Goal: Information Seeking & Learning: Learn about a topic

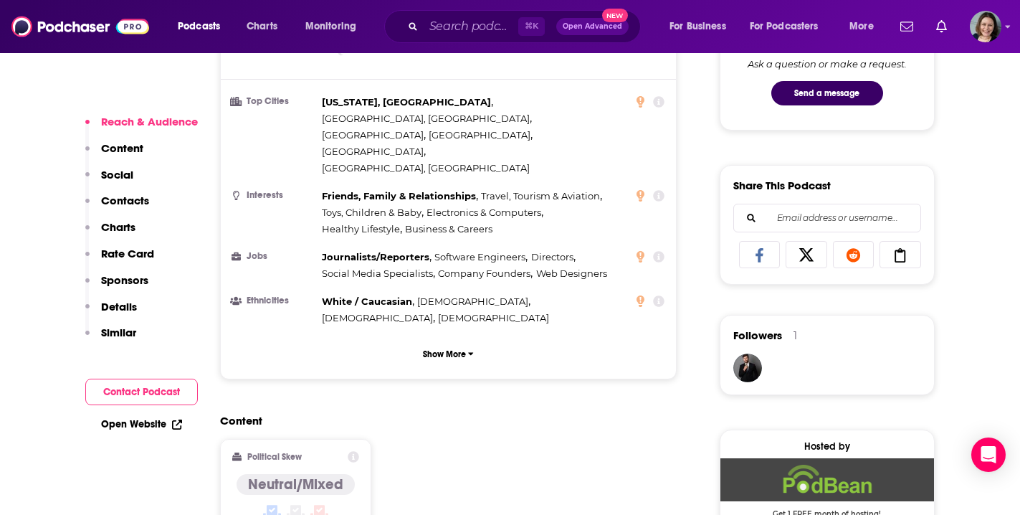
scroll to position [1102, 0]
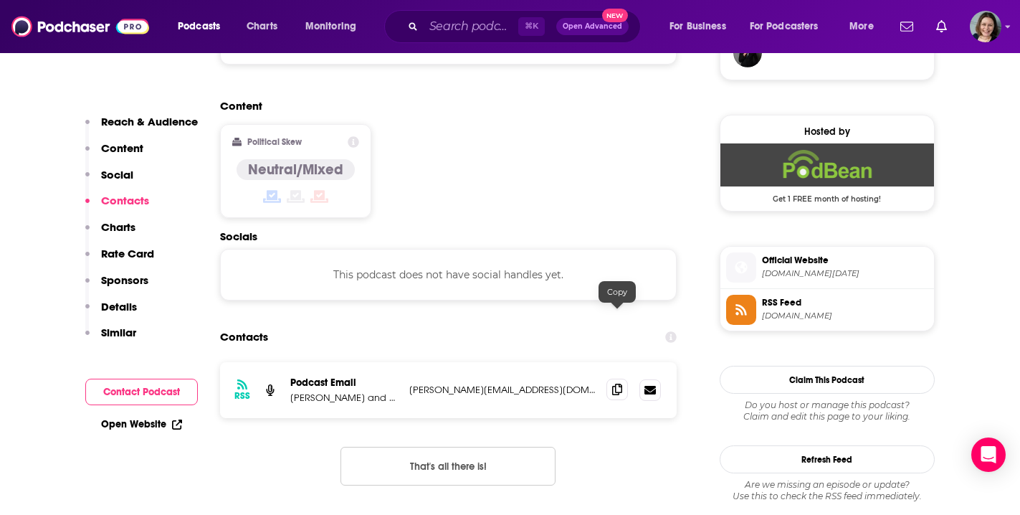
click at [622, 384] on icon at bounding box center [617, 389] width 10 height 11
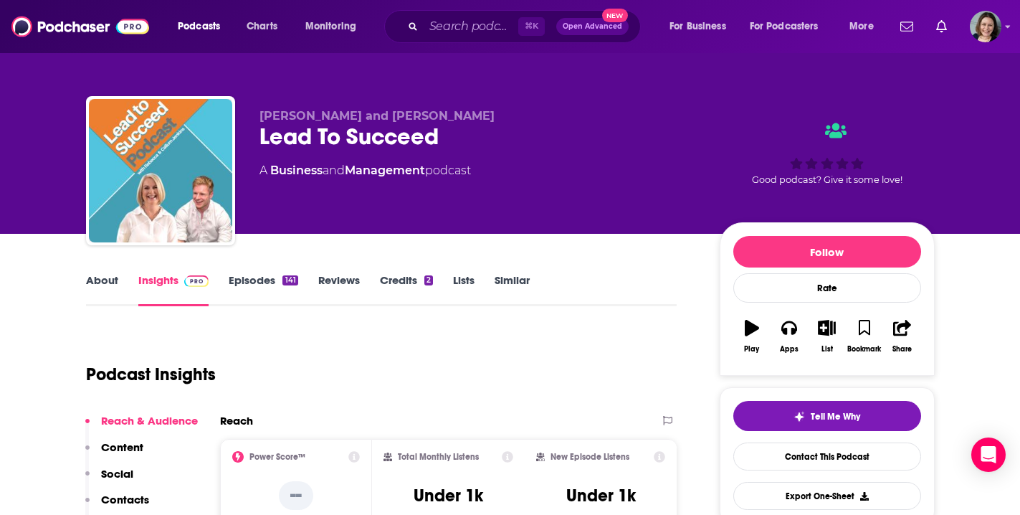
click at [234, 285] on link "Episodes 141" at bounding box center [263, 289] width 69 height 33
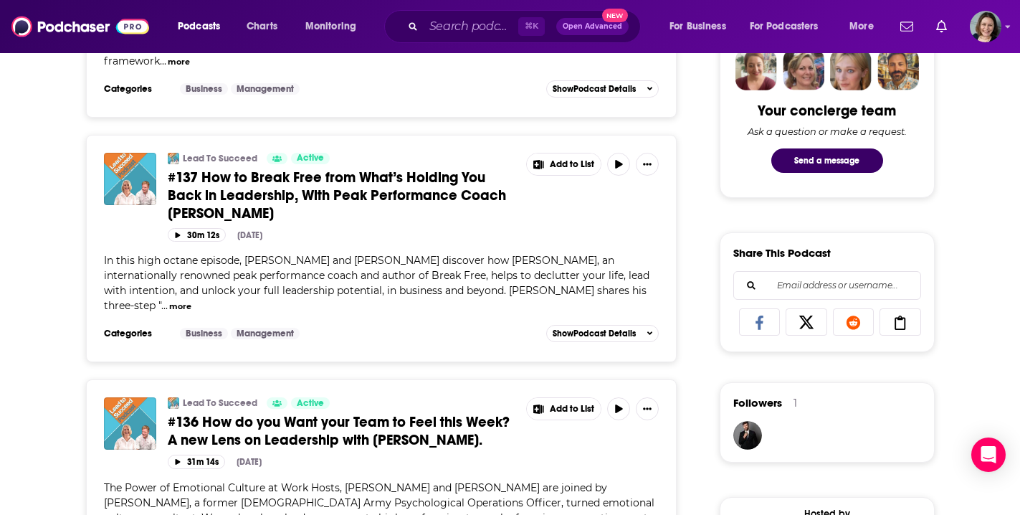
scroll to position [703, 0]
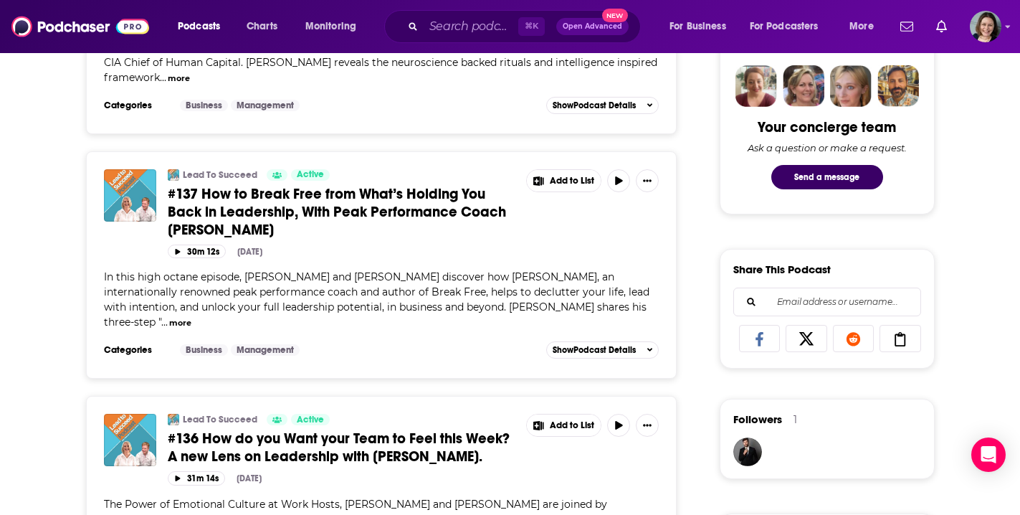
click at [409, 199] on span "#137 How to Break Free from What’s Holding You Back in Leadership, With Peak Pe…" at bounding box center [337, 212] width 338 height 54
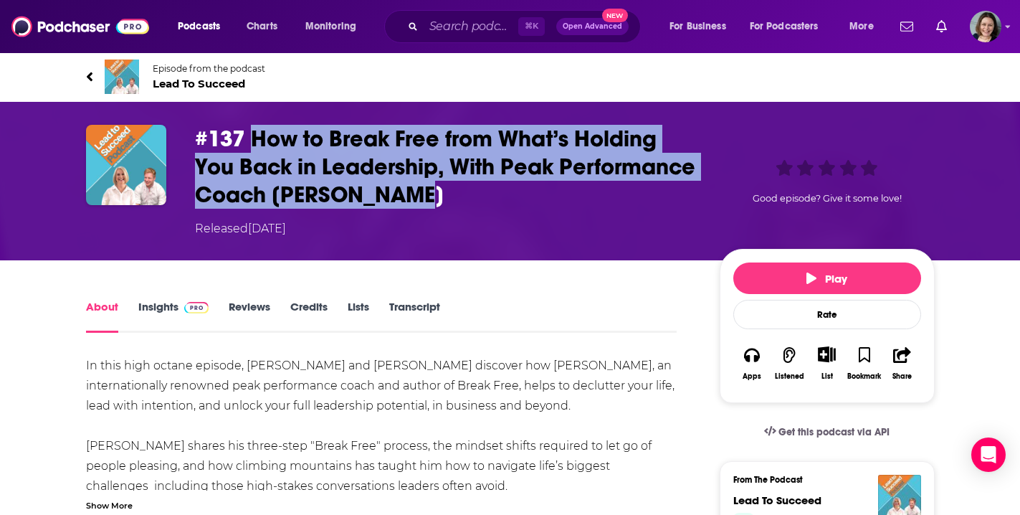
drag, startPoint x: 250, startPoint y: 133, endPoint x: 549, endPoint y: 201, distance: 306.5
click at [549, 201] on h1 "#137 How to Break Free from What’s Holding You Back in Leadership, With Peak Pe…" at bounding box center [446, 167] width 502 height 84
copy h1 "How to Break Free from What’s Holding You Back in Leadership, With Peak Perform…"
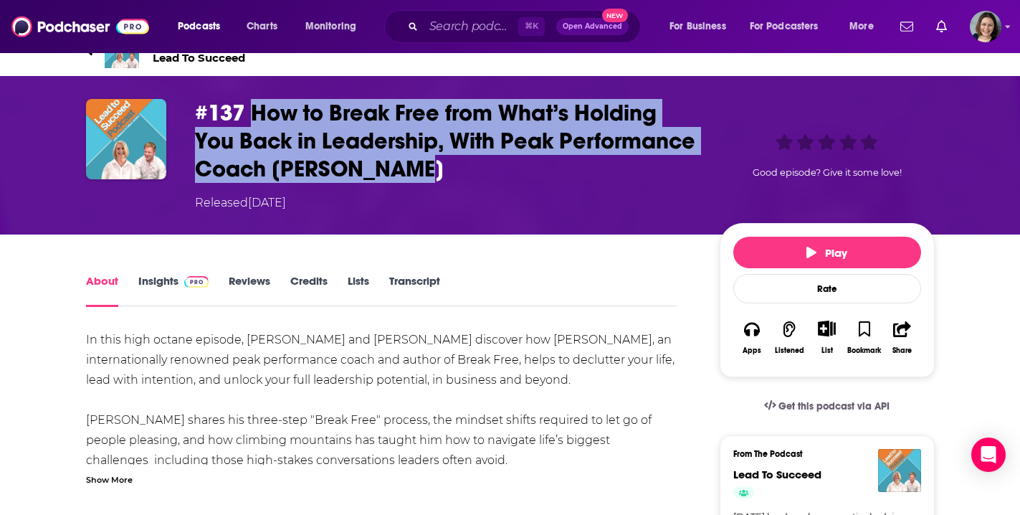
scroll to position [66, 0]
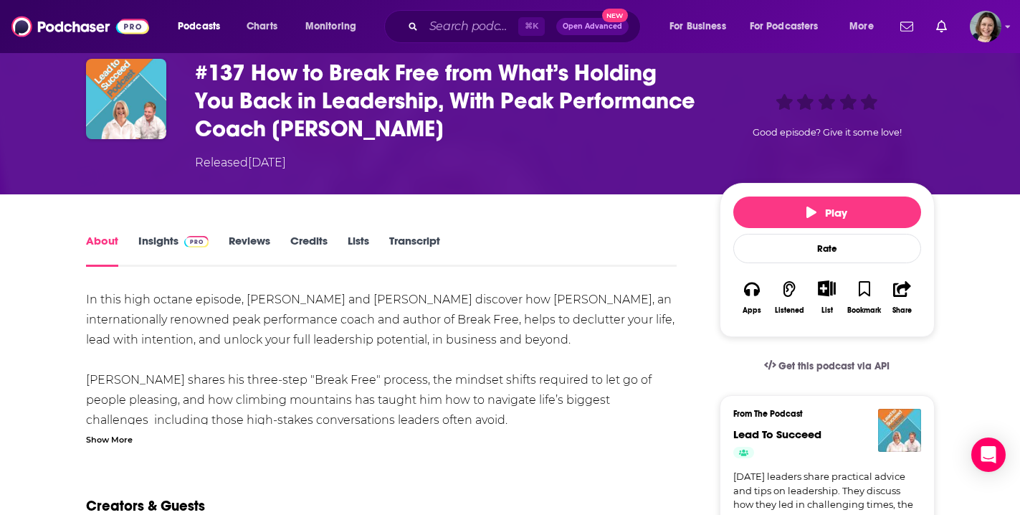
click at [100, 444] on div "Show More" at bounding box center [109, 439] width 47 height 14
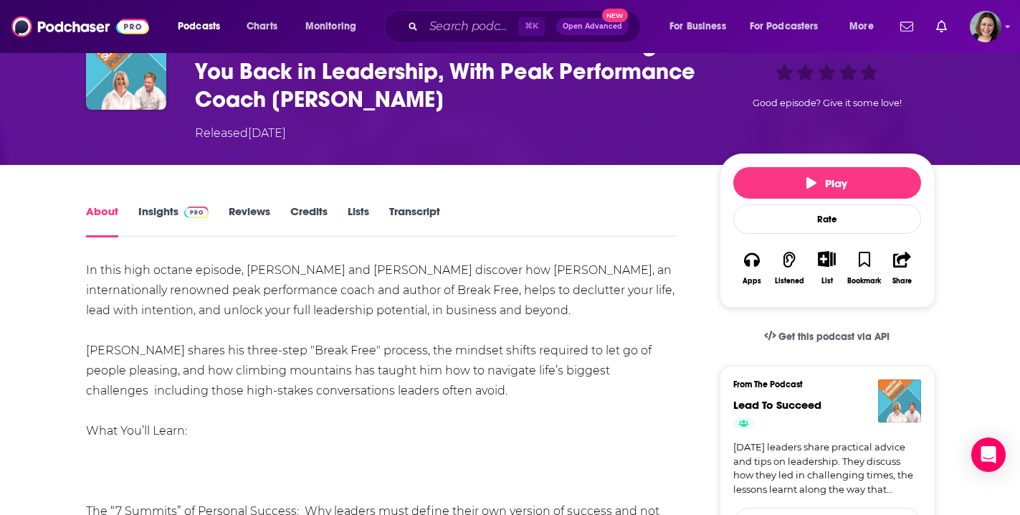
scroll to position [87, 0]
